Goal: Transaction & Acquisition: Purchase product/service

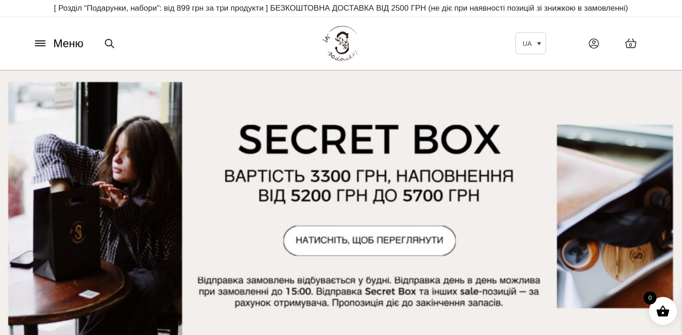
click at [58, 40] on span "Меню" at bounding box center [68, 43] width 30 height 17
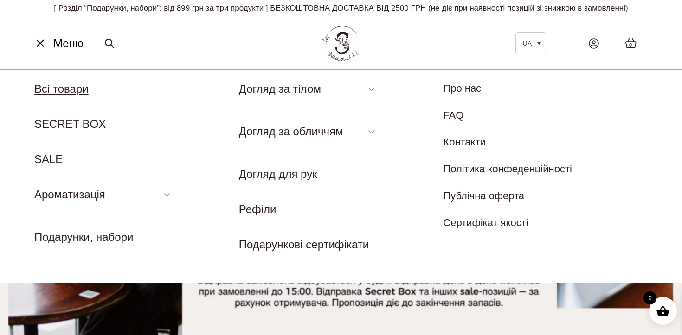
click at [65, 86] on link "Всі товари" at bounding box center [61, 89] width 54 height 13
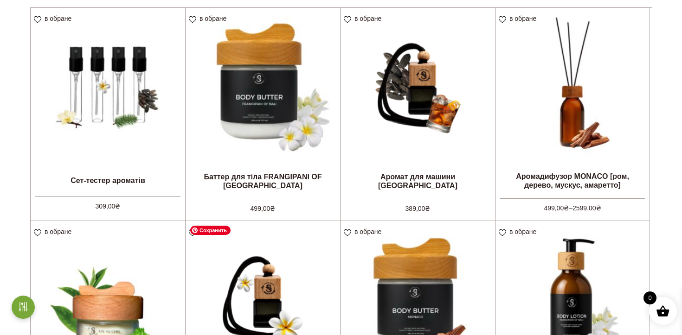
scroll to position [178, 0]
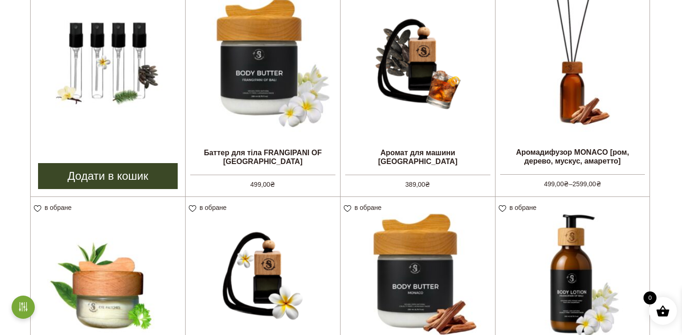
click at [100, 175] on link "Додати в кошик" at bounding box center [108, 176] width 140 height 26
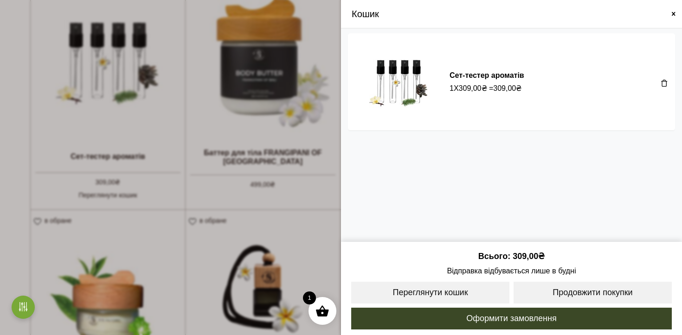
click at [672, 13] on span at bounding box center [673, 13] width 7 height 7
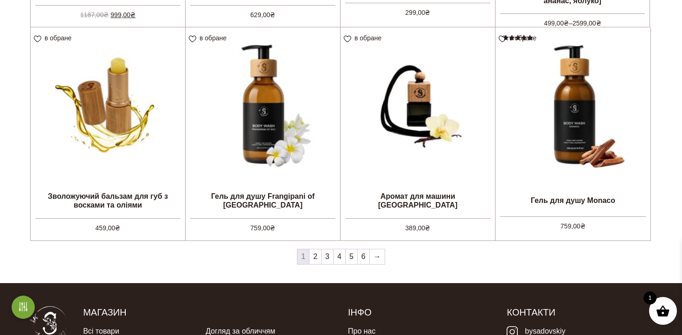
scroll to position [787, 0]
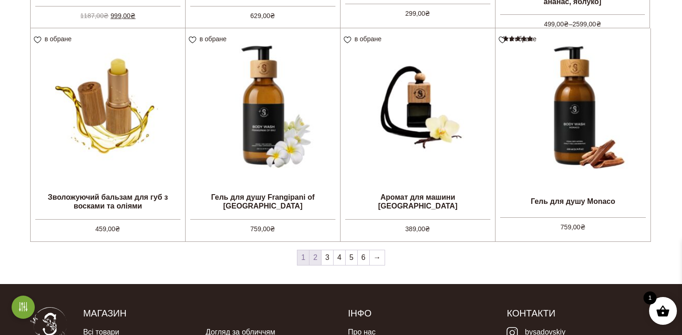
click at [317, 260] on link "2" at bounding box center [315, 258] width 12 height 15
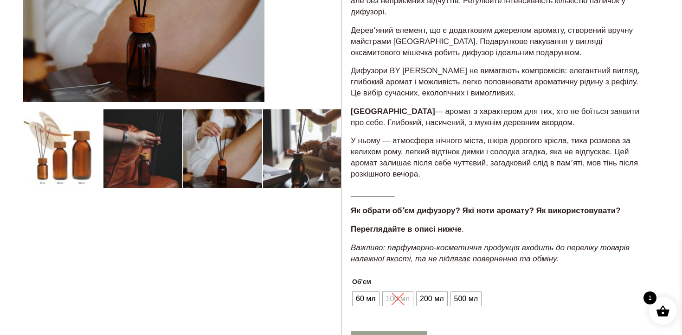
scroll to position [210, 0]
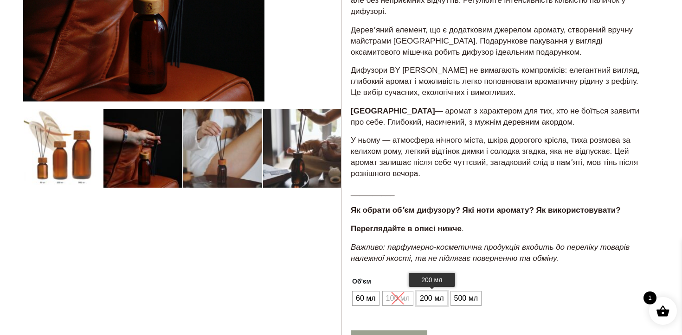
click at [433, 302] on span "200 мл" at bounding box center [432, 298] width 28 height 15
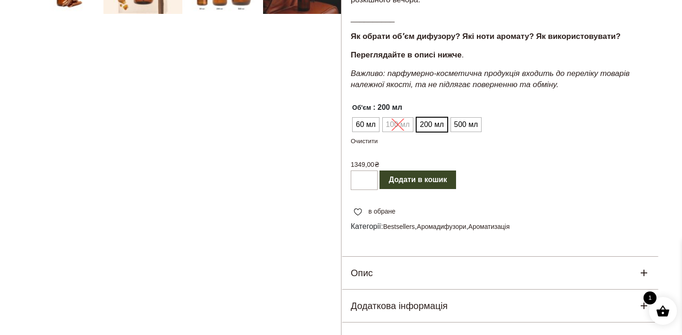
scroll to position [387, 0]
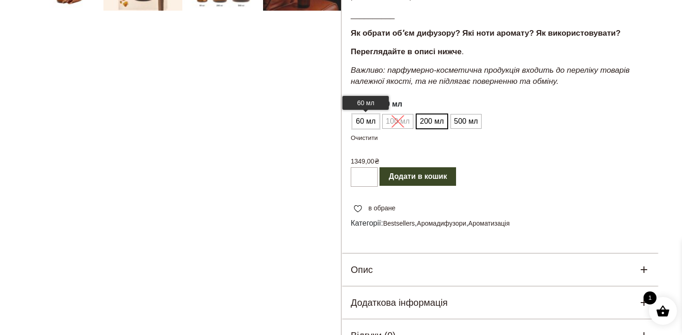
click at [364, 123] on span "60 мл" at bounding box center [366, 121] width 25 height 15
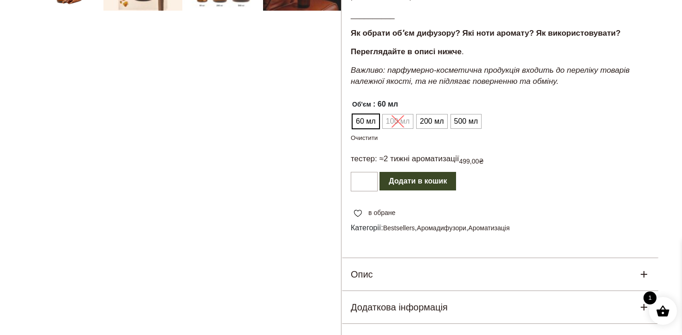
click at [406, 183] on button "Додати в кошик" at bounding box center [418, 181] width 77 height 19
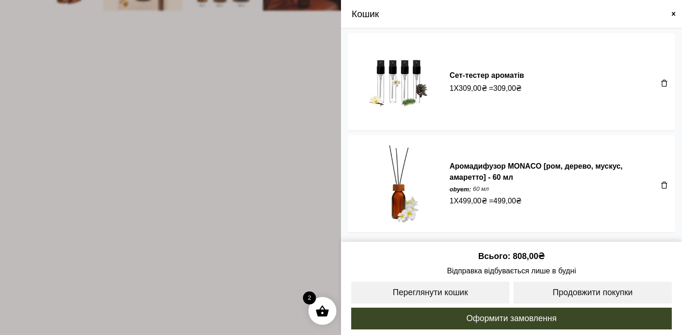
click at [229, 217] on span at bounding box center [341, 167] width 682 height 335
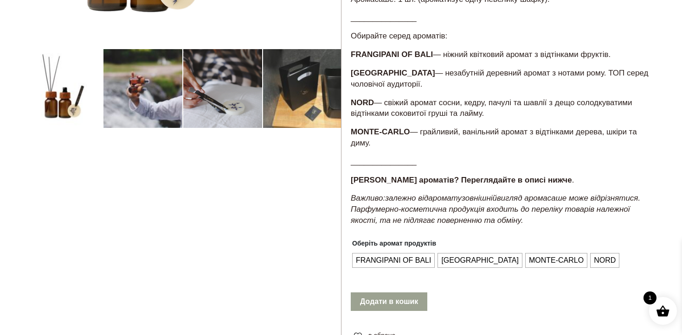
scroll to position [271, 0]
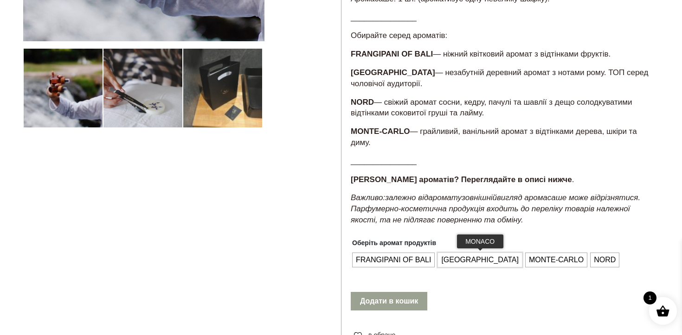
click at [459, 259] on span "[GEOGRAPHIC_DATA]" at bounding box center [480, 260] width 82 height 15
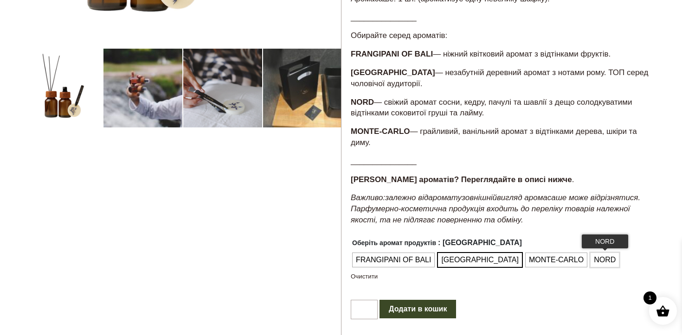
click at [592, 261] on span "NORD" at bounding box center [605, 260] width 26 height 15
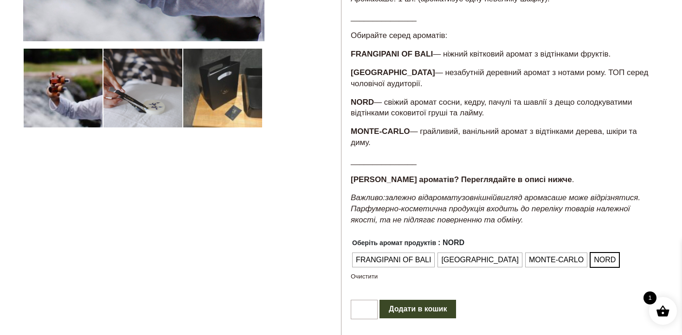
click at [432, 304] on button "Додати в кошик" at bounding box center [418, 309] width 77 height 19
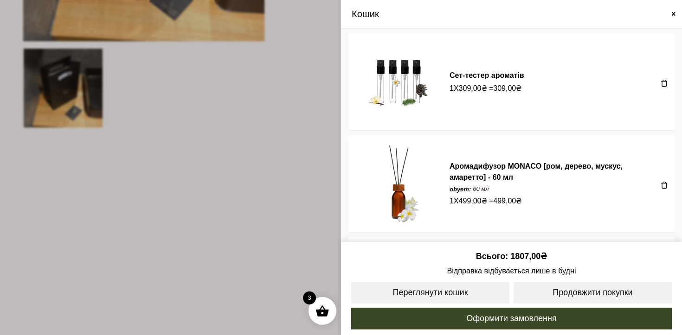
click at [290, 186] on span at bounding box center [341, 167] width 682 height 335
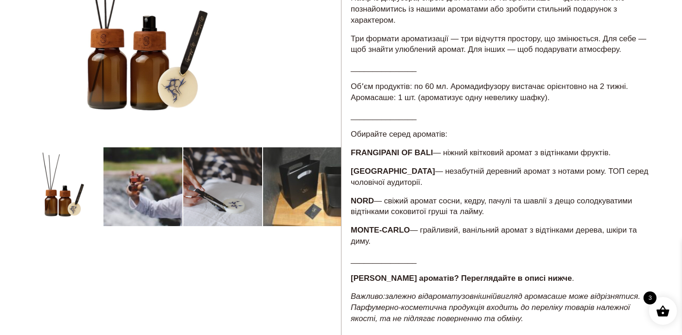
scroll to position [32, 0]
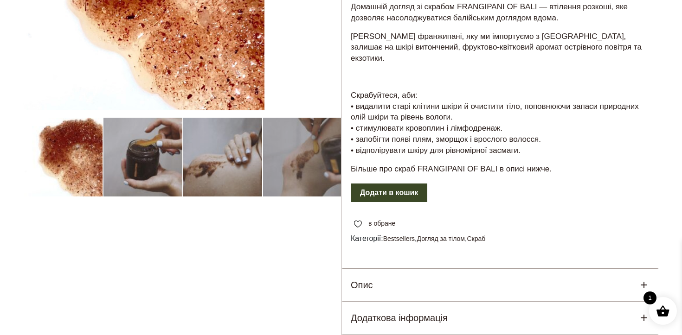
scroll to position [202, 0]
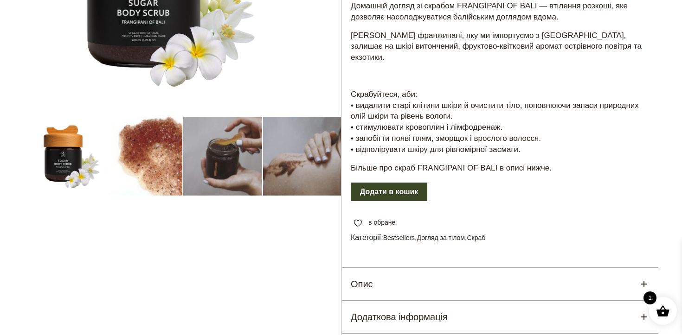
click at [406, 183] on button "Додати в кошик" at bounding box center [389, 192] width 77 height 19
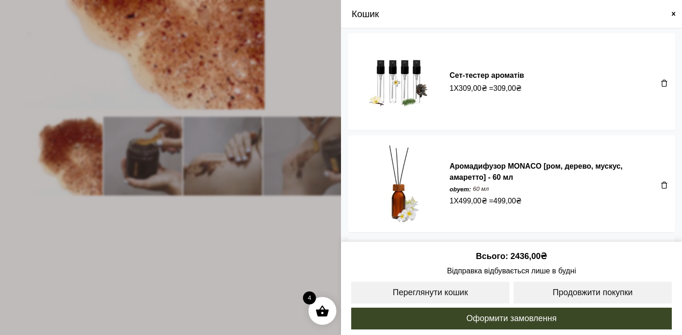
click at [266, 254] on span at bounding box center [341, 167] width 682 height 335
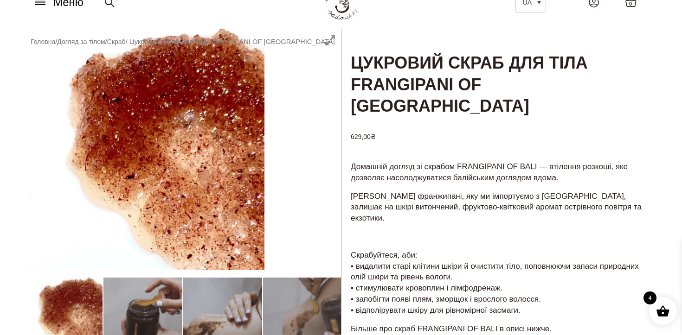
scroll to position [39, 0]
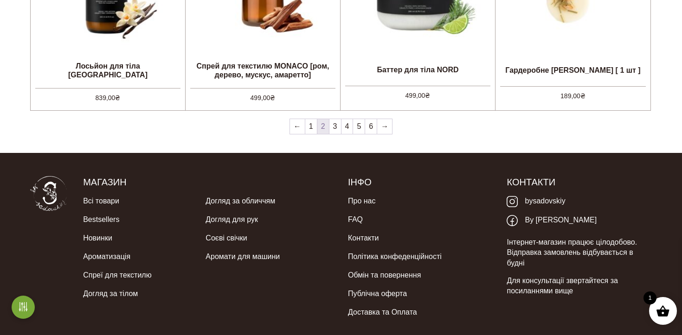
scroll to position [906, 0]
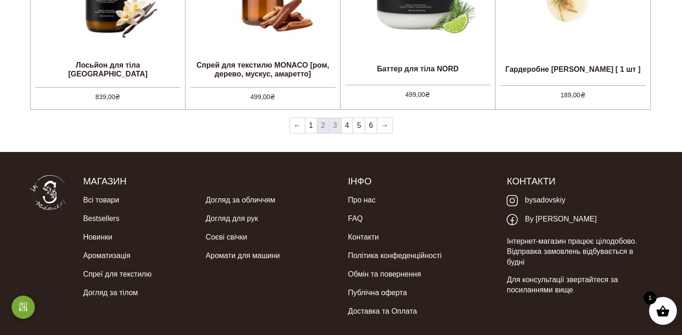
click at [332, 130] on link "3" at bounding box center [335, 125] width 12 height 15
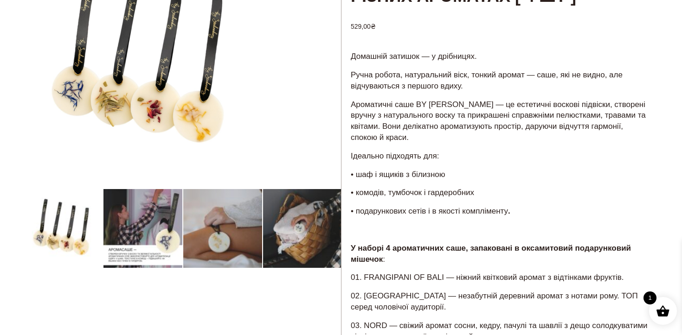
scroll to position [150, 0]
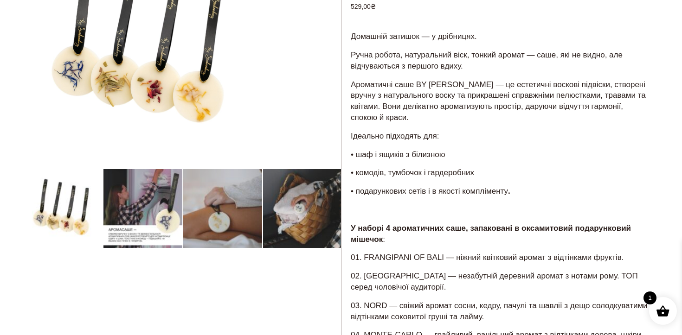
click at [155, 223] on div at bounding box center [182, 276] width 318 height 710
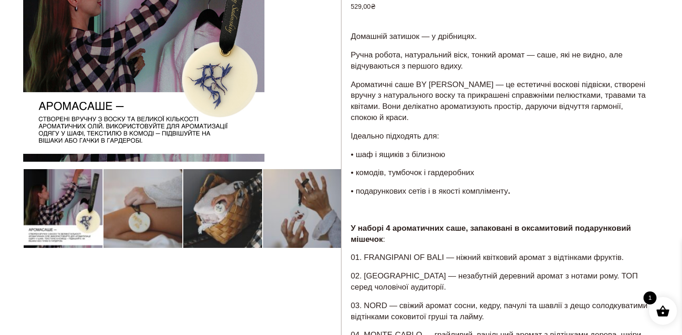
click at [171, 218] on div at bounding box center [182, 276] width 318 height 710
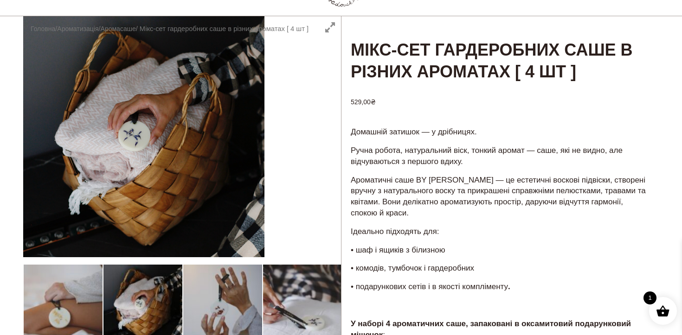
scroll to position [54, 0]
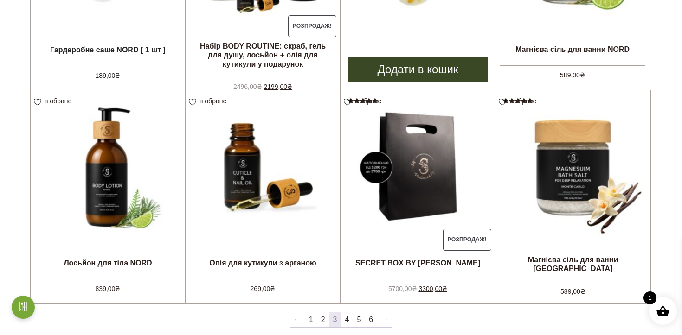
scroll to position [764, 0]
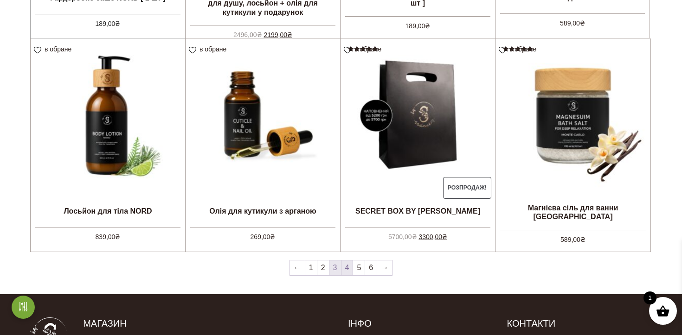
click at [345, 273] on link "4" at bounding box center [348, 268] width 12 height 15
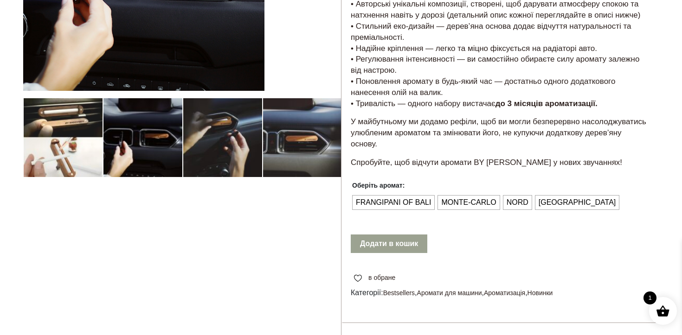
scroll to position [221, 0]
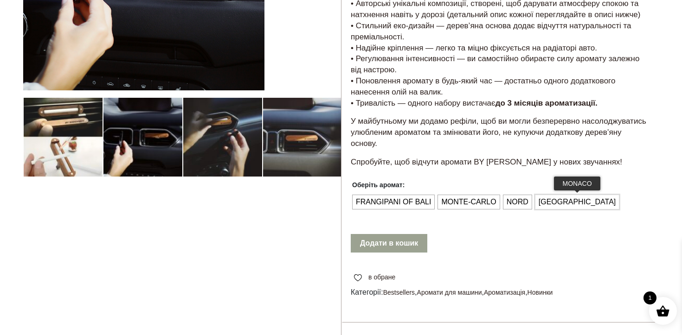
click at [542, 200] on span "[GEOGRAPHIC_DATA]" at bounding box center [577, 202] width 82 height 15
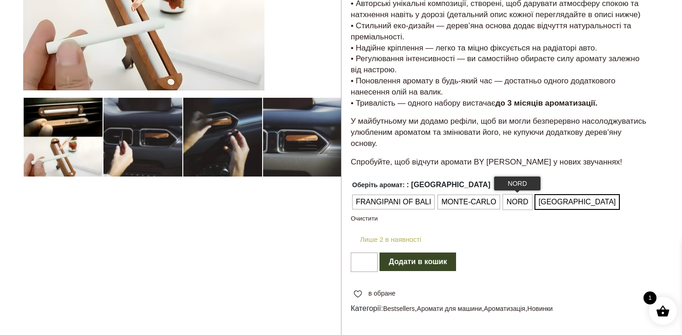
click at [519, 201] on span "NORD" at bounding box center [517, 202] width 26 height 15
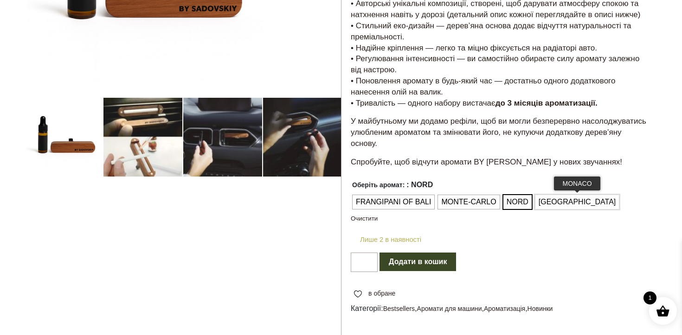
click at [561, 198] on span "[GEOGRAPHIC_DATA]" at bounding box center [577, 202] width 82 height 15
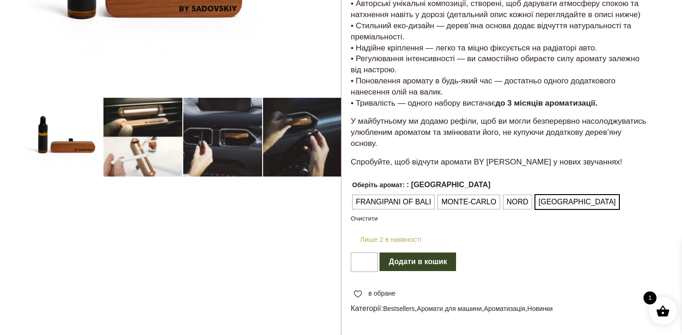
click at [418, 264] on button "Додати в кошик" at bounding box center [418, 262] width 77 height 19
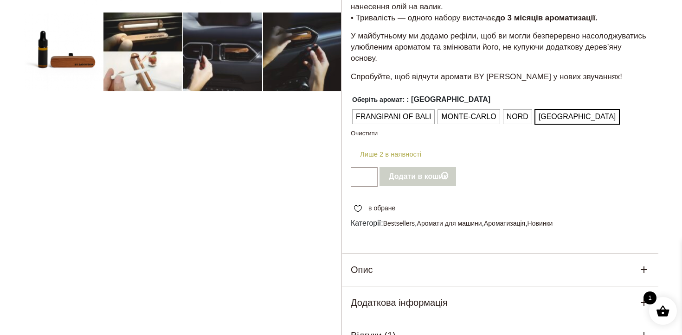
scroll to position [276, 0]
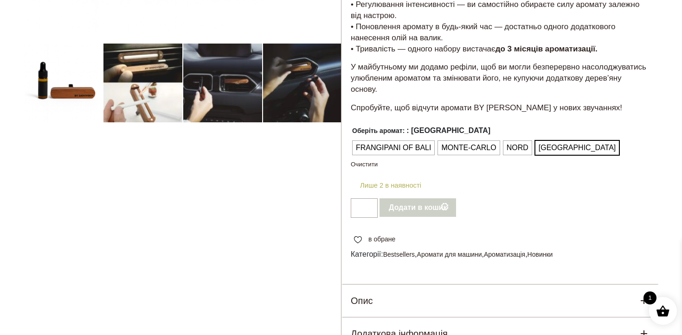
click at [461, 124] on th "Оберіть аромат: : MONACO" at bounding box center [485, 131] width 269 height 16
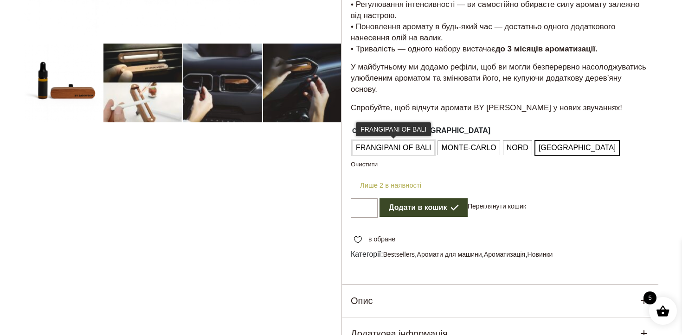
click at [407, 149] on body "Skip to content [ Розділ “Подарунки, набори”: від 899 грн за три продукти ] БЕЗ…" at bounding box center [341, 179] width 682 height 910
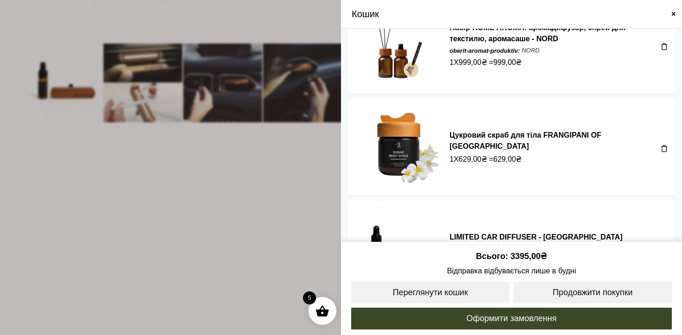
scroll to position [297, 0]
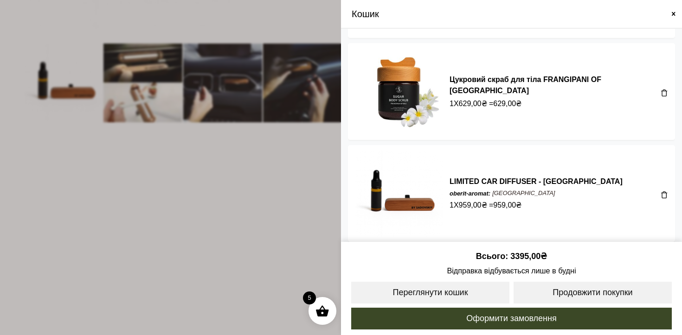
click at [273, 237] on span at bounding box center [341, 167] width 682 height 335
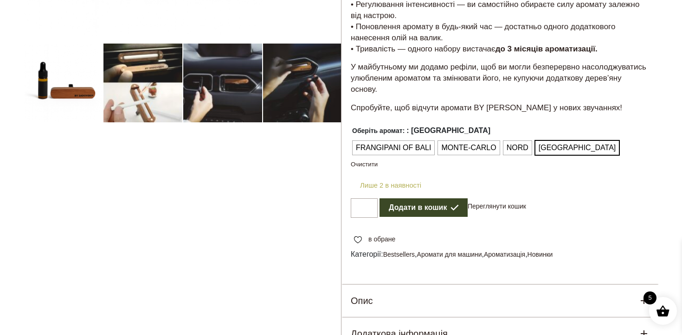
scroll to position [0, 0]
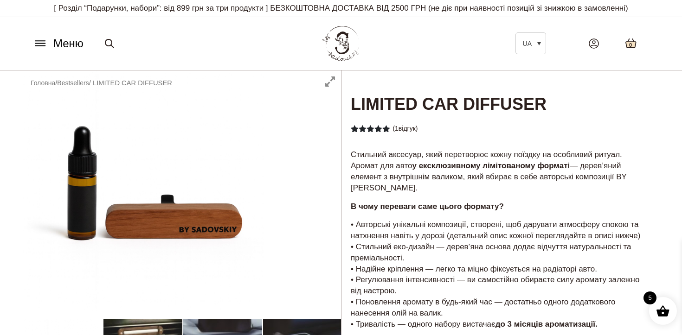
click at [637, 45] on icon at bounding box center [631, 43] width 12 height 11
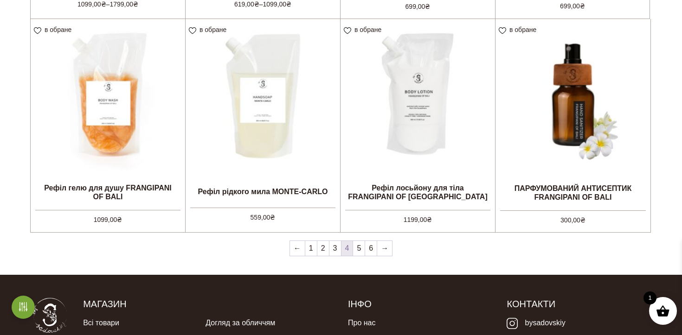
scroll to position [780, 0]
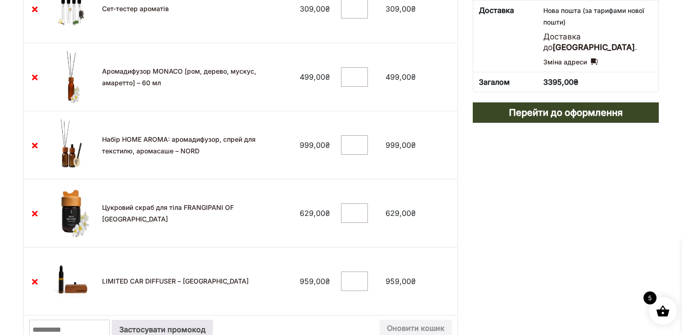
scroll to position [259, 0]
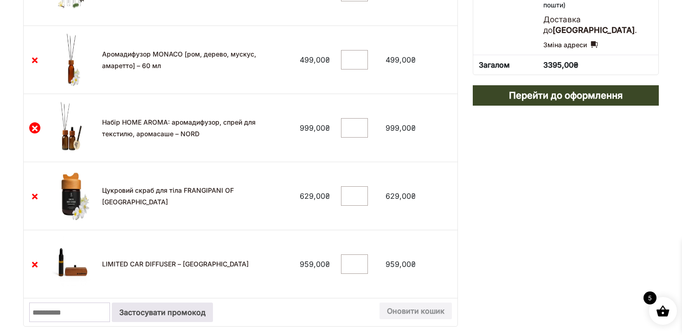
click at [33, 128] on link "×" at bounding box center [34, 128] width 11 height 11
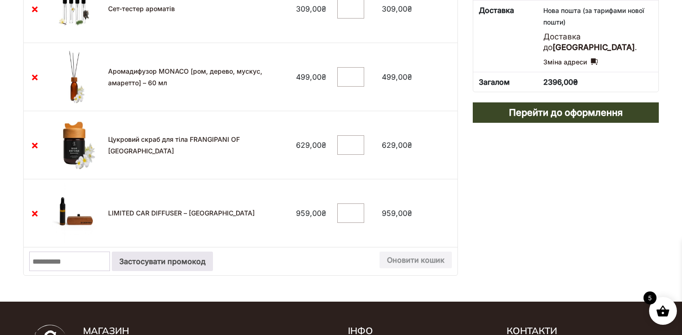
scroll to position [243, 0]
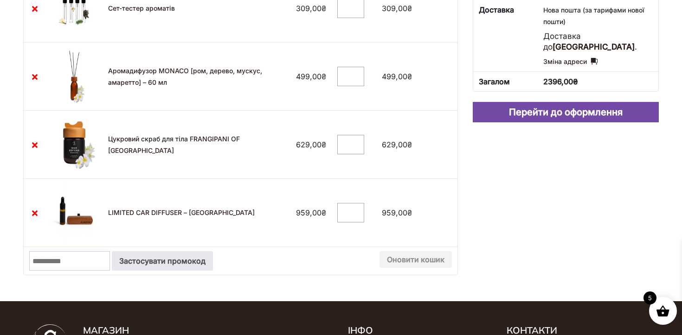
click at [503, 111] on link "Перейти до оформлення" at bounding box center [566, 112] width 186 height 20
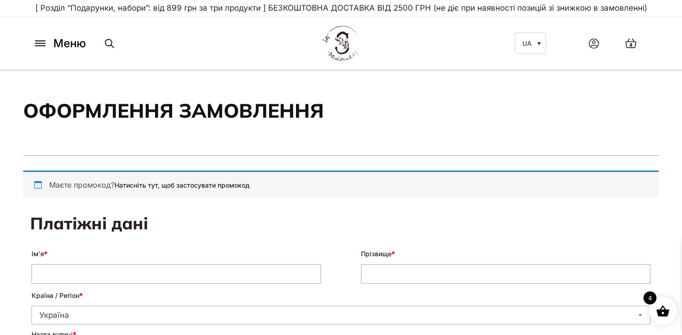
select select "****"
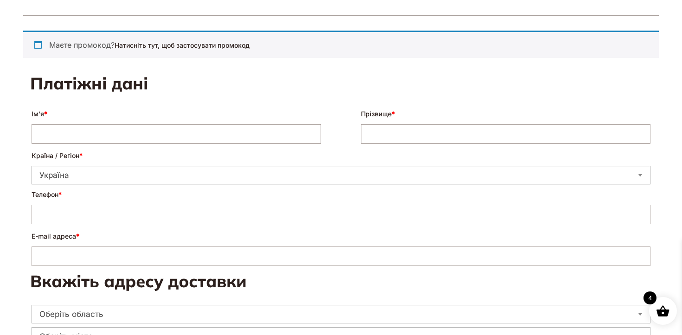
scroll to position [141, 0]
click at [104, 130] on input "Ім’я *" at bounding box center [177, 133] width 290 height 19
type input "****"
type input "*********"
type input "**********"
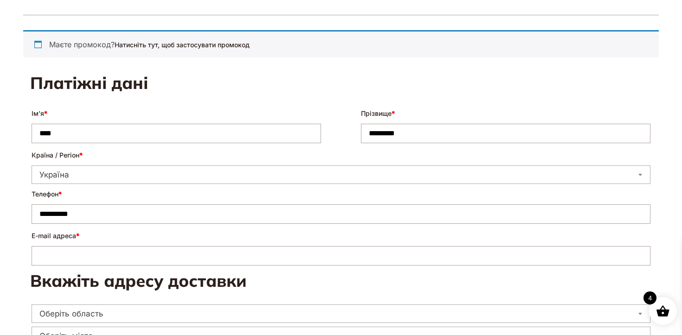
type input "**********"
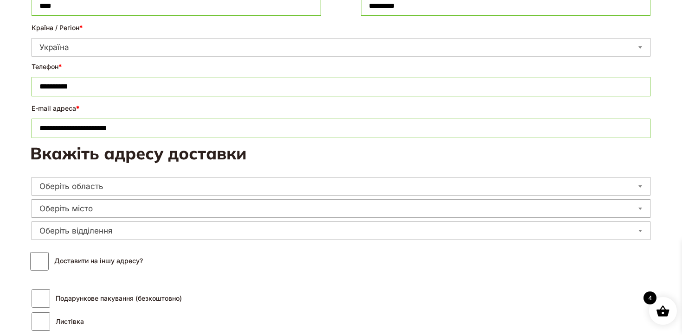
scroll to position [272, 0]
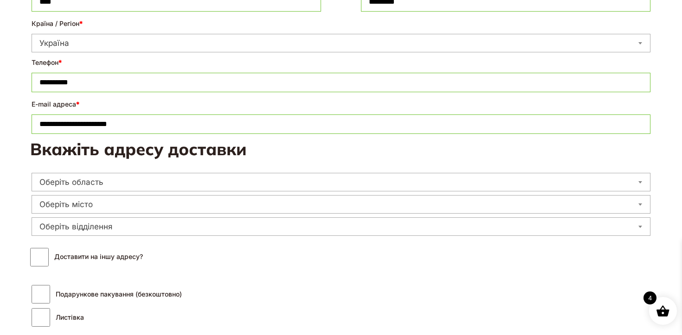
click at [104, 184] on span "Оберіть область" at bounding box center [341, 182] width 618 height 13
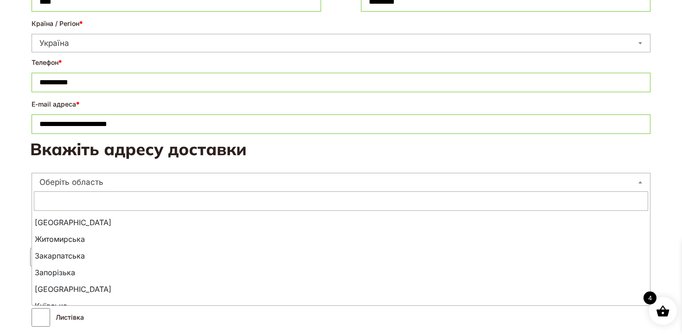
scroll to position [84, 0]
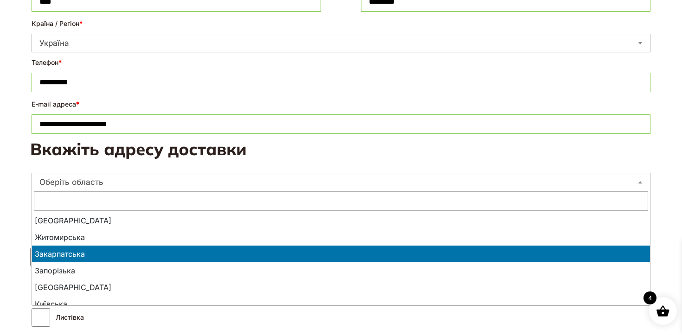
select select "**********"
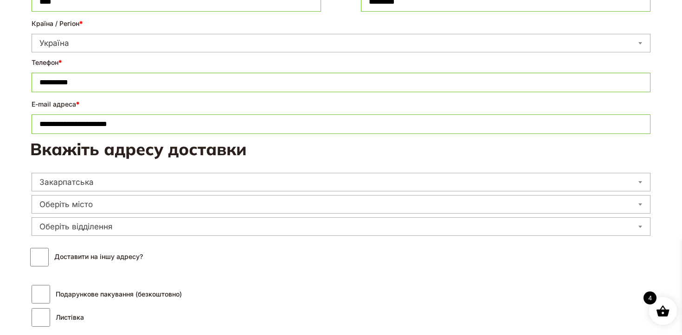
click at [91, 206] on span "Оберіть місто" at bounding box center [341, 204] width 618 height 13
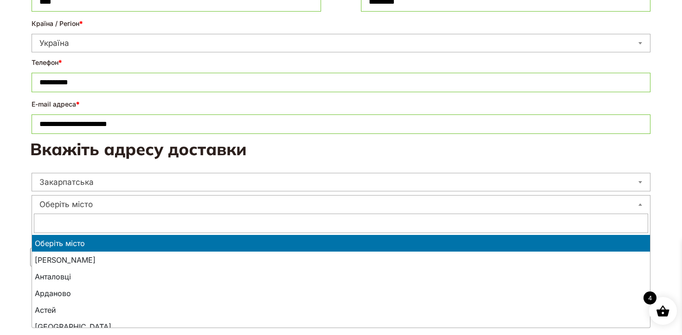
click at [85, 226] on input "text" at bounding box center [341, 223] width 614 height 19
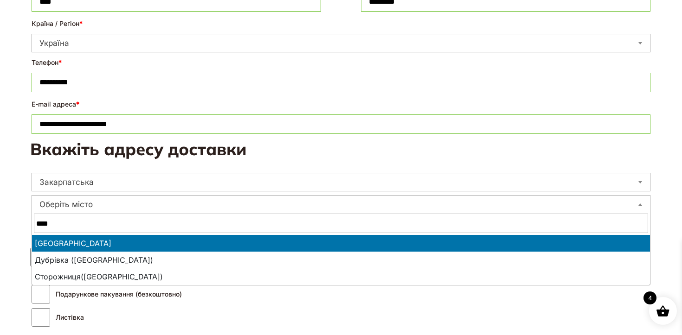
type input "****"
select select "**********"
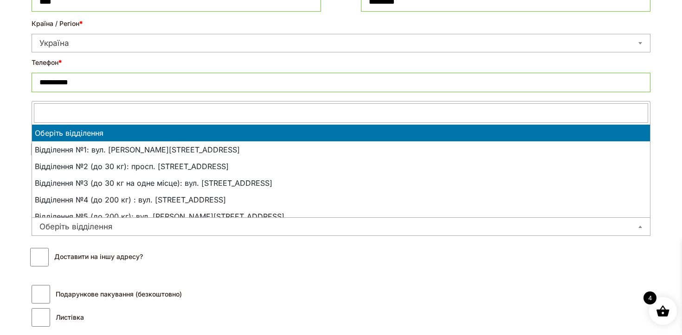
click at [76, 230] on span "Оберіть відділення" at bounding box center [341, 226] width 618 height 13
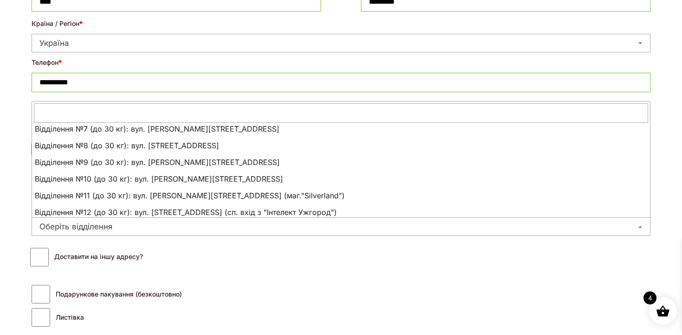
scroll to position [122, 0]
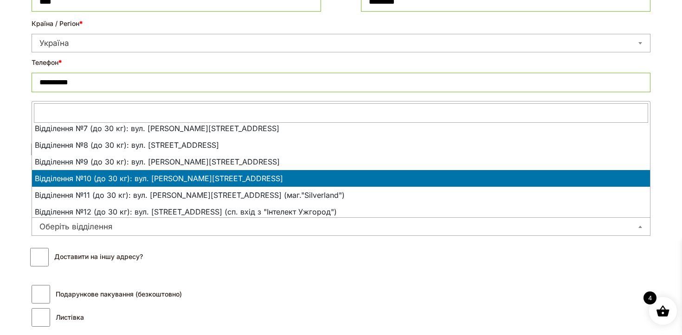
select select "**********"
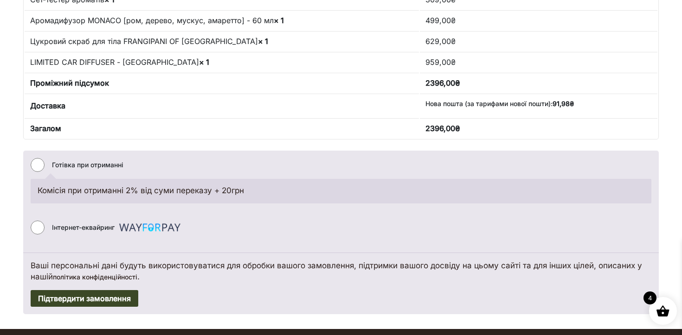
scroll to position [832, 0]
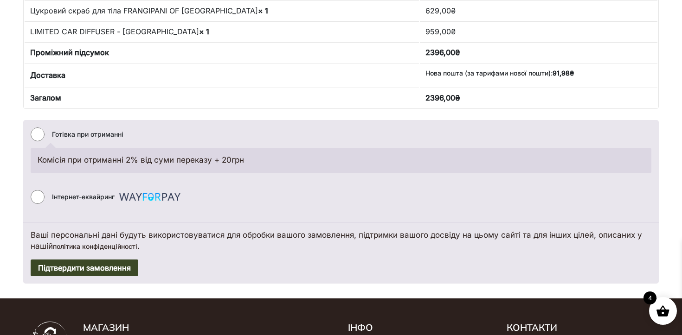
click at [49, 199] on li "Інтернет-еквайринг Сплачуйте безпечно за допомогою кредитної або дебетової карт…" at bounding box center [341, 197] width 621 height 21
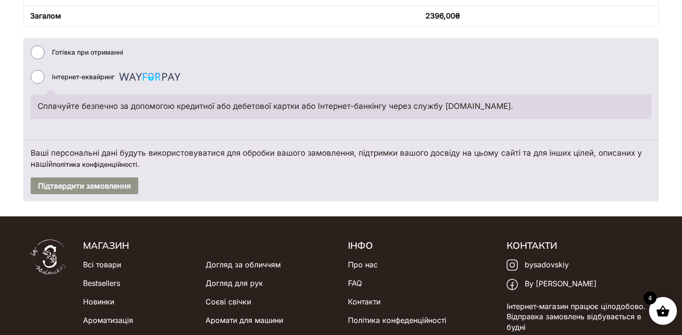
scroll to position [932, 0]
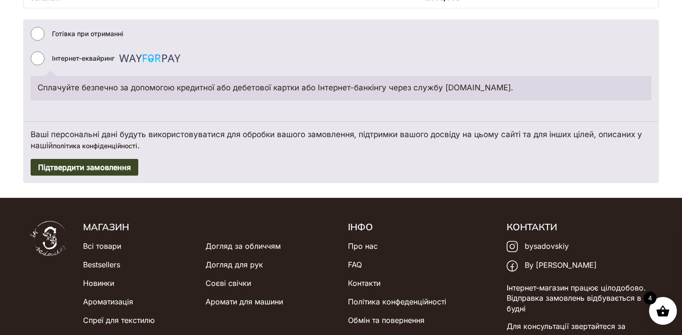
click at [120, 174] on button "Підтвердити замовлення" at bounding box center [85, 167] width 108 height 17
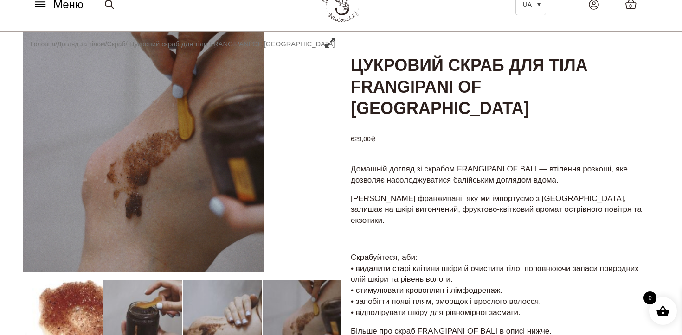
click at [39, 7] on icon at bounding box center [40, 5] width 15 height 10
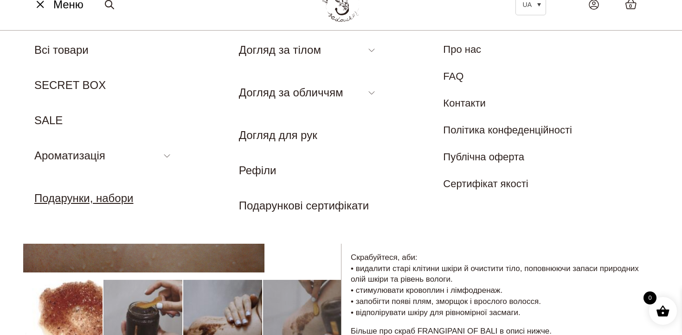
click at [103, 192] on link "Подарунки, набори" at bounding box center [83, 198] width 99 height 13
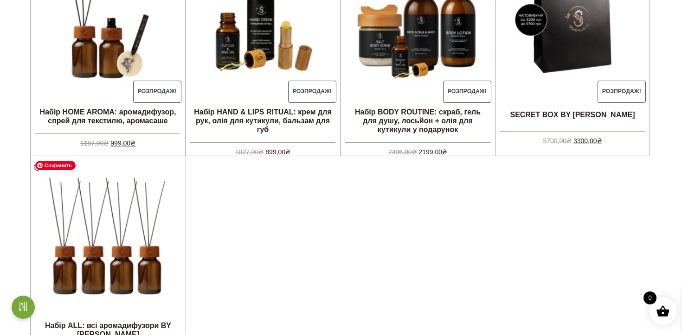
scroll to position [358, 0]
